Goal: Information Seeking & Learning: Understand process/instructions

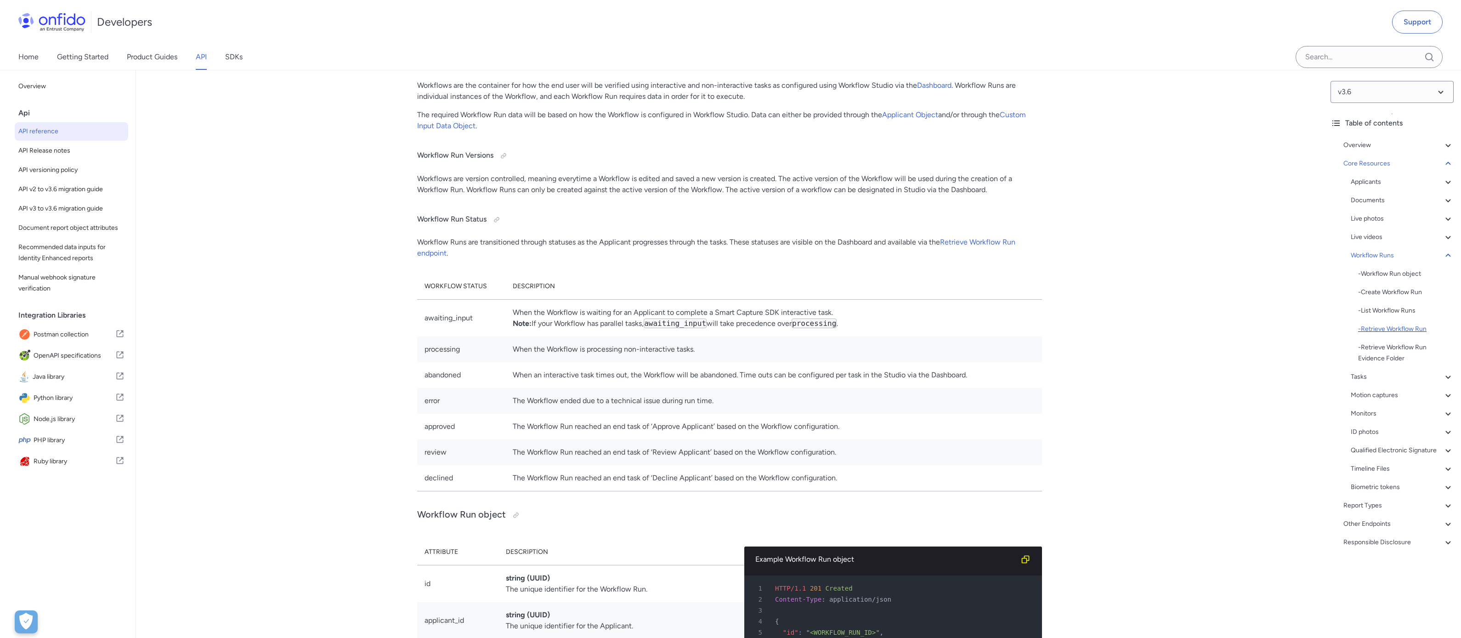
click at [1391, 329] on div "- Retrieve Workflow Run" at bounding box center [1406, 328] width 96 height 11
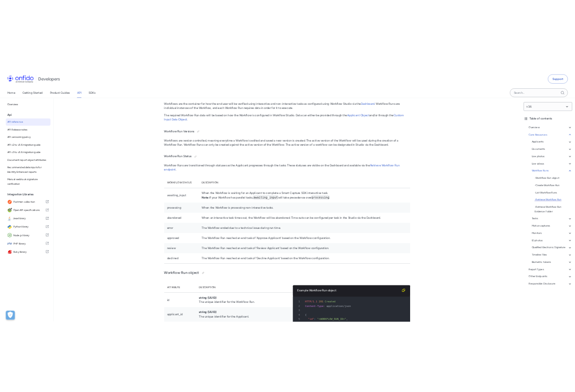
scroll to position [22393, 0]
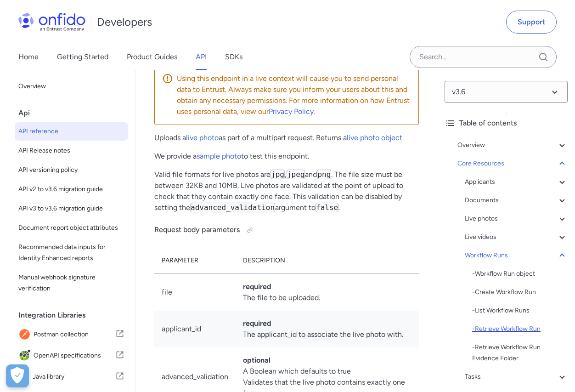
click at [515, 329] on div "- Retrieve Workflow Run" at bounding box center [520, 328] width 96 height 11
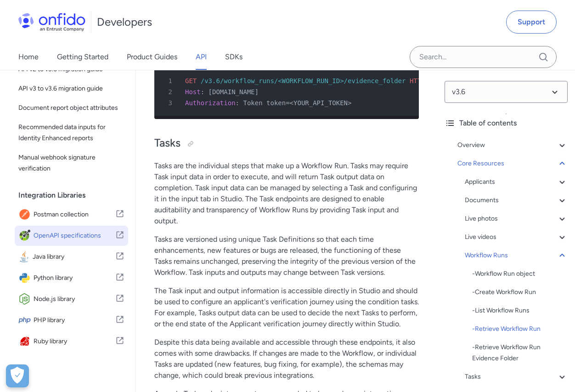
scroll to position [119, 0]
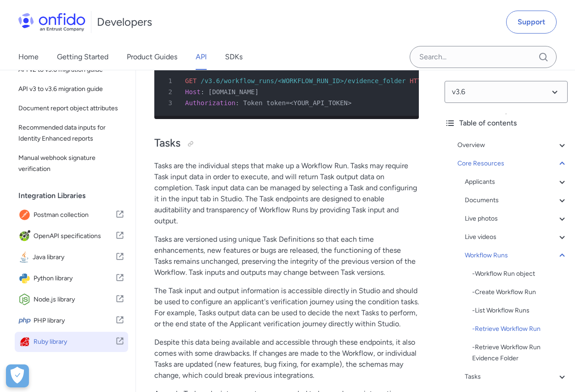
click at [54, 342] on span "Ruby library" at bounding box center [75, 341] width 82 height 13
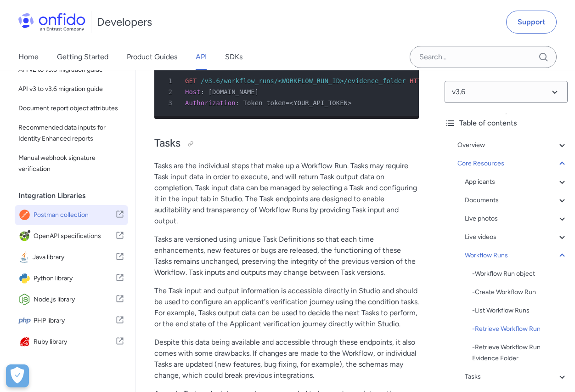
click at [61, 210] on span "Postman collection" at bounding box center [75, 215] width 82 height 13
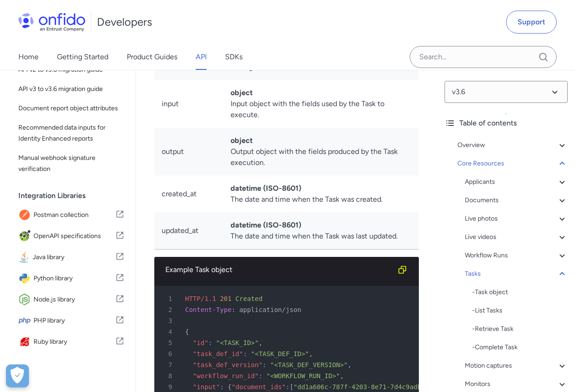
scroll to position [30793, 0]
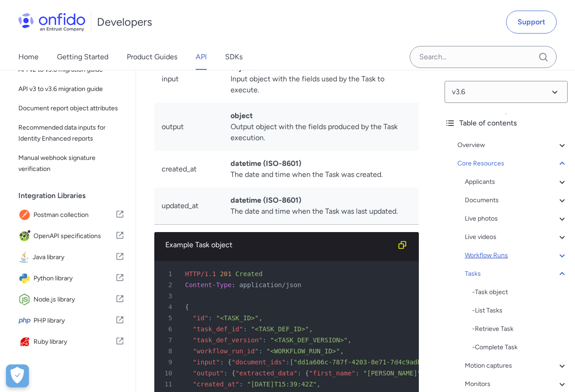
click at [482, 254] on div "Workflow Runs" at bounding box center [516, 255] width 103 height 11
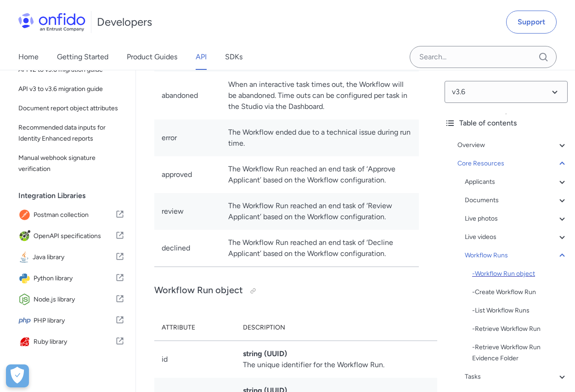
click at [497, 275] on div "- Workflow Run object" at bounding box center [520, 273] width 96 height 11
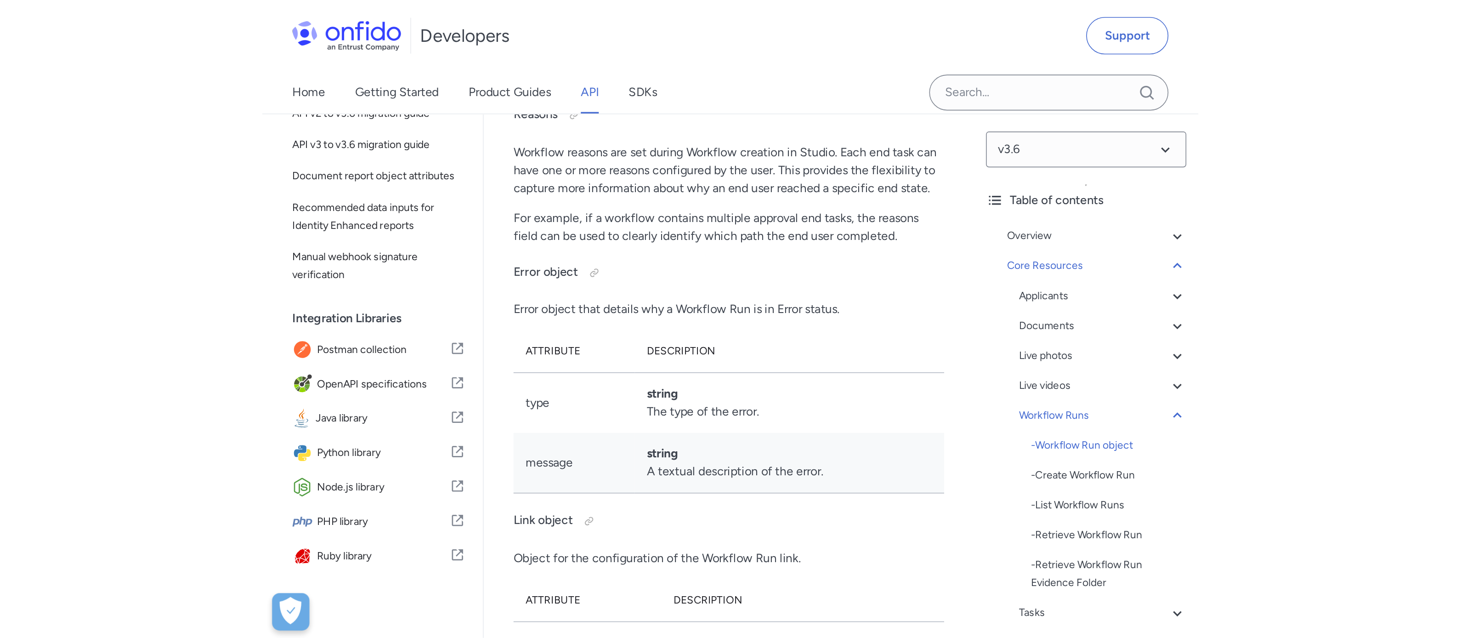
scroll to position [27022, 0]
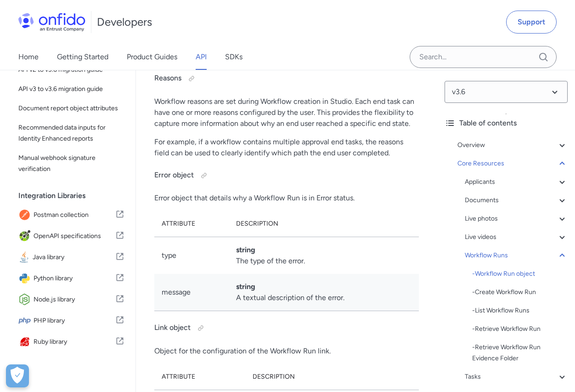
click at [234, 29] on div "Developers Support" at bounding box center [287, 22] width 575 height 44
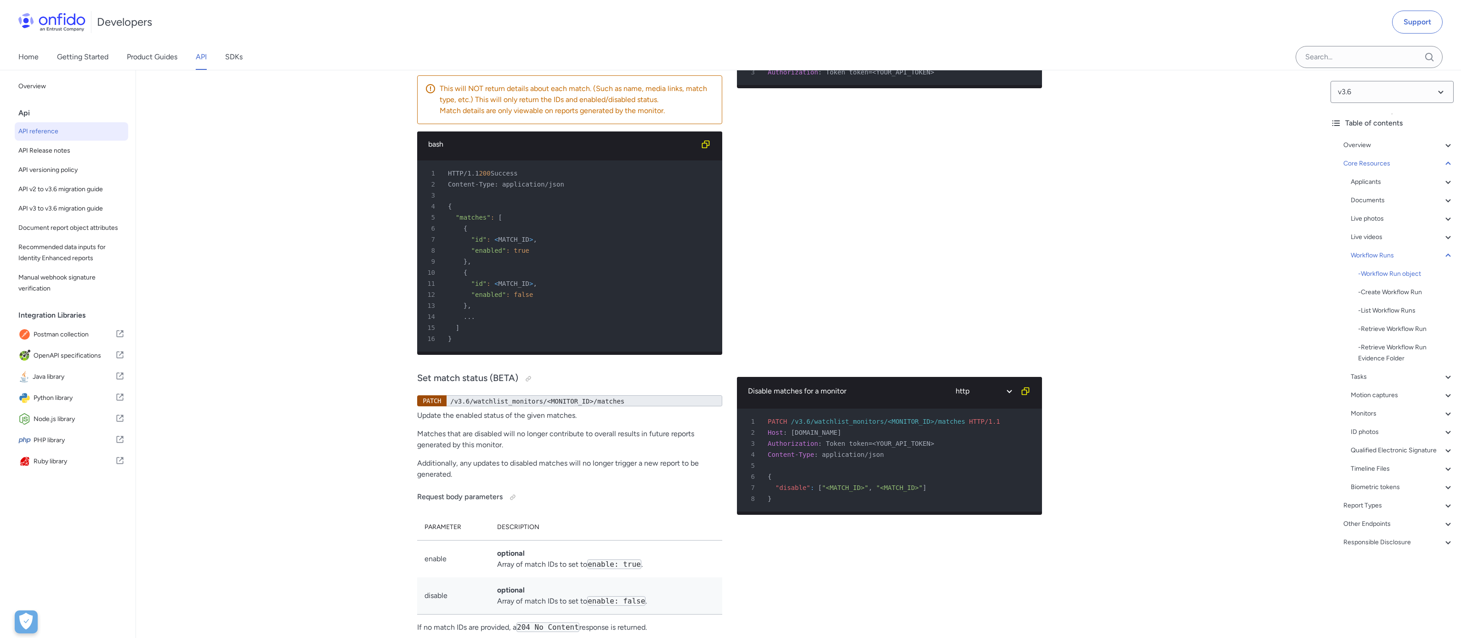
scroll to position [0, 0]
click at [81, 329] on span "Postman collection" at bounding box center [75, 334] width 82 height 13
click at [833, 85] on pre "1 GET /v3.6/watchlist_monitors/<MONITOR_ID>/matches HTTP/1.1 2 Host : [DOMAIN_N…" at bounding box center [889, 61] width 305 height 48
drag, startPoint x: 826, startPoint y: 180, endPoint x: 873, endPoint y: 180, distance: 47.8
click at [873, 76] on span "Token token=<YOUR_API_TOKEN>" at bounding box center [880, 71] width 108 height 7
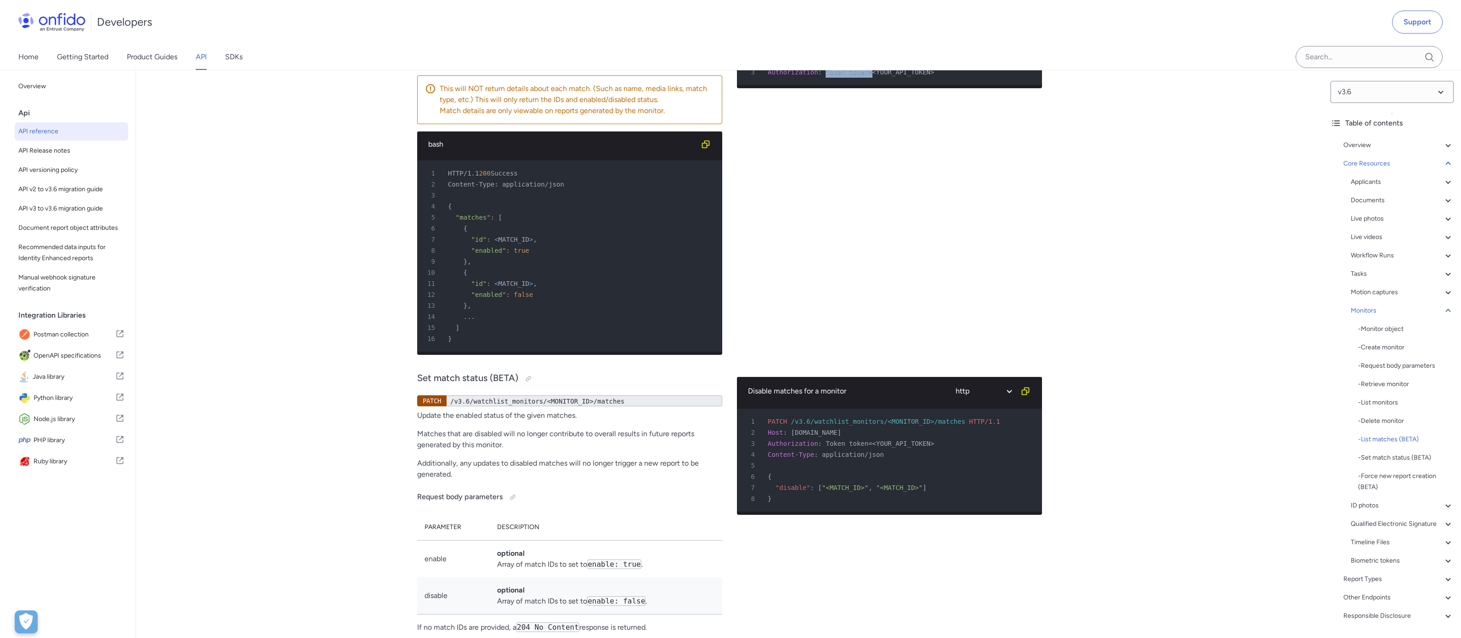
copy span "Token token="
click at [1372, 258] on div "Workflow Runs" at bounding box center [1402, 255] width 103 height 11
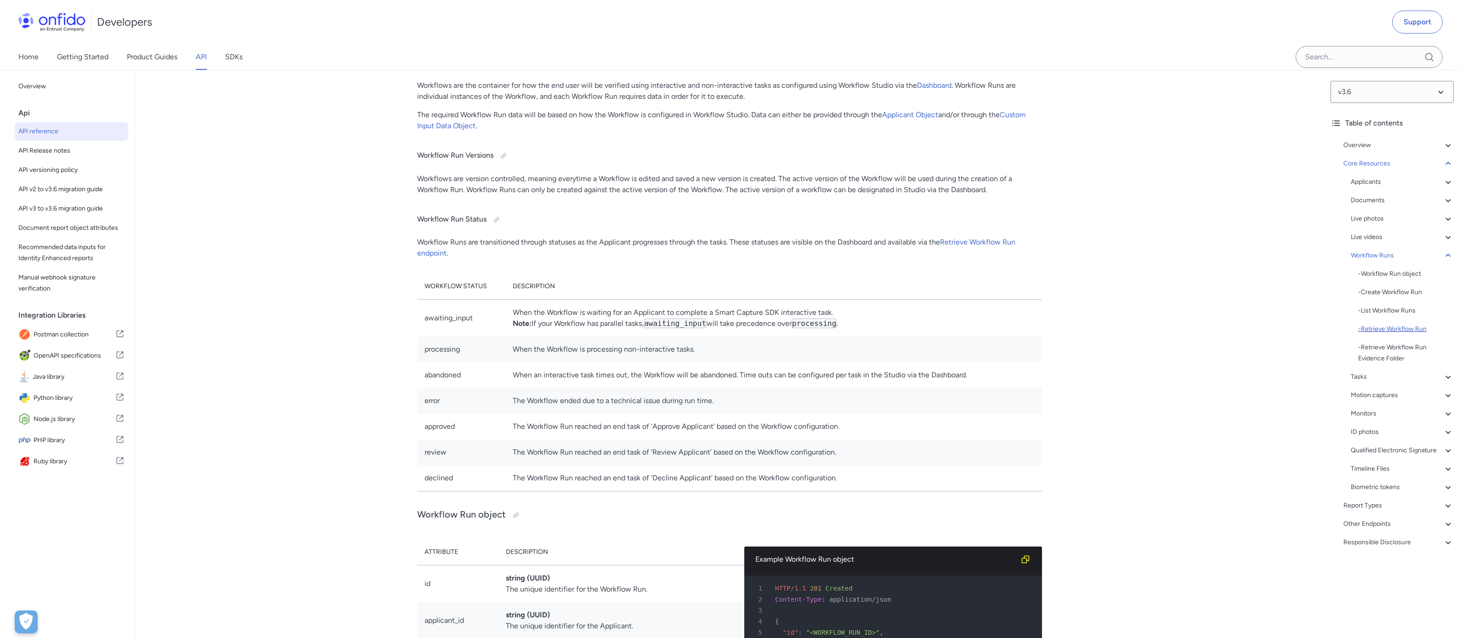
click at [1389, 327] on div "- Retrieve Workflow Run" at bounding box center [1406, 328] width 96 height 11
